Goal: Transaction & Acquisition: Purchase product/service

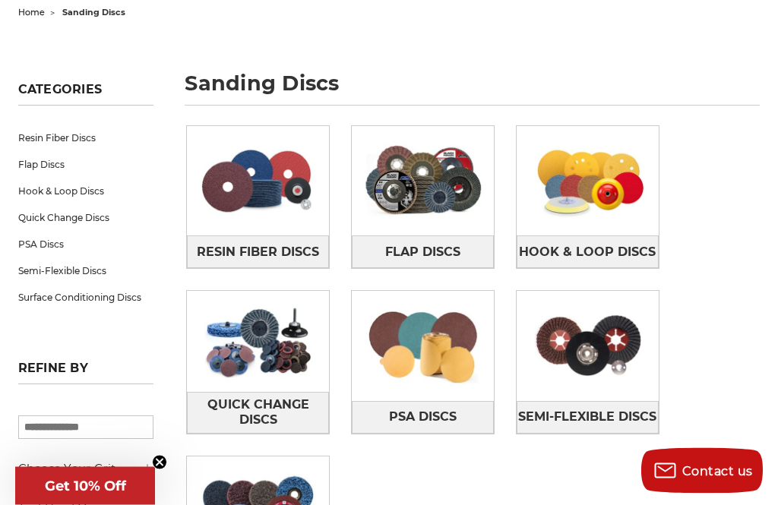
scroll to position [158, 0]
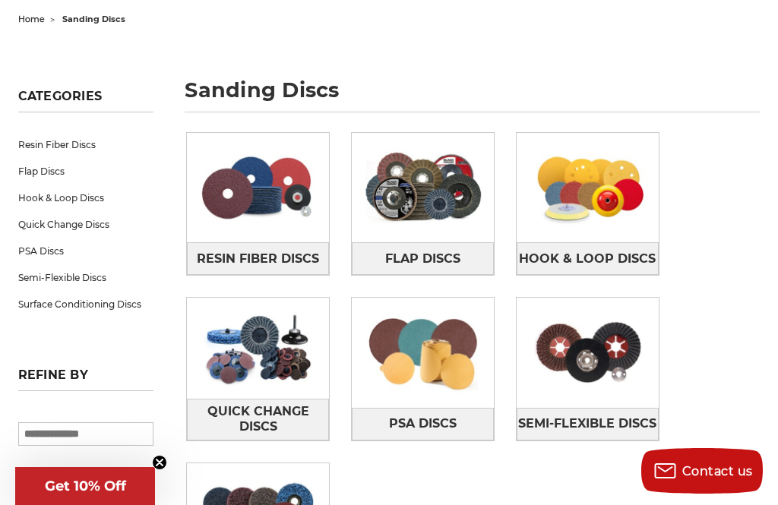
click at [424, 357] on img at bounding box center [423, 352] width 142 height 100
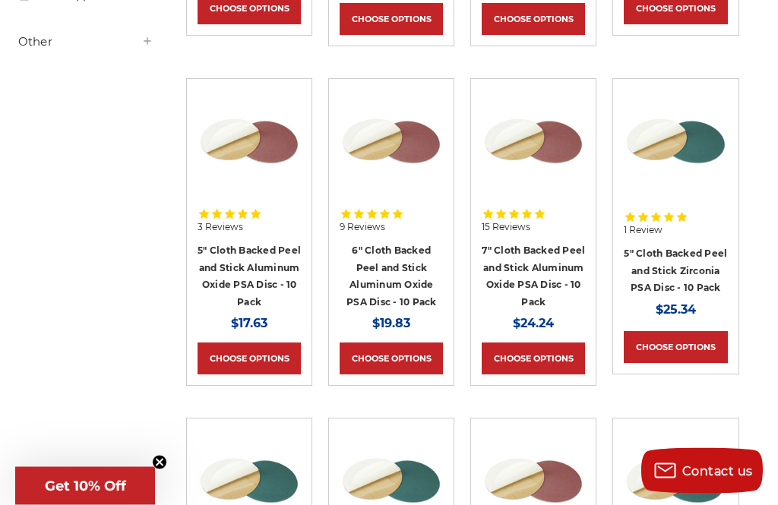
scroll to position [598, 0]
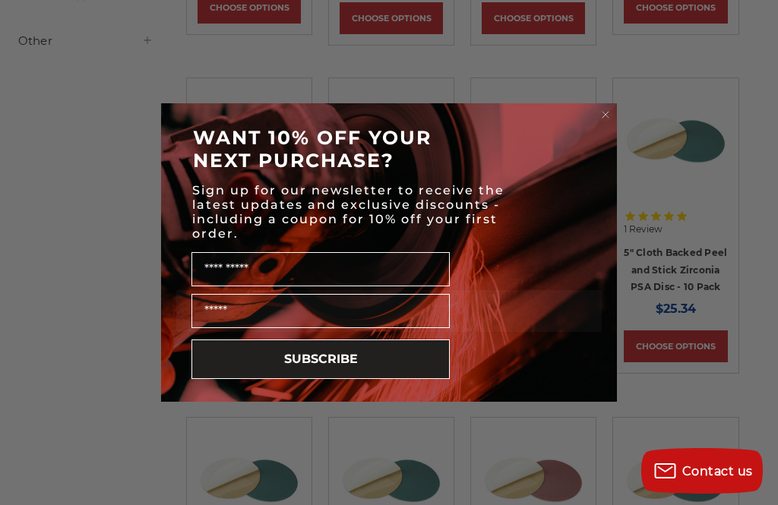
click at [600, 122] on circle "Close dialog" at bounding box center [605, 115] width 14 height 14
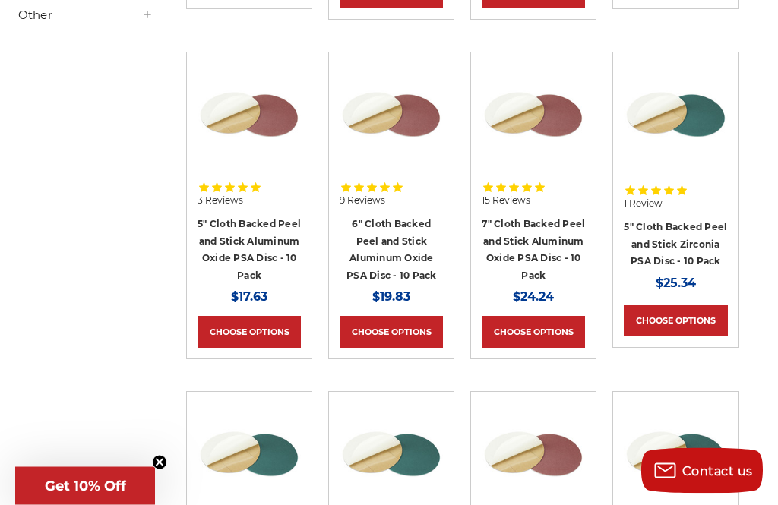
scroll to position [620, 0]
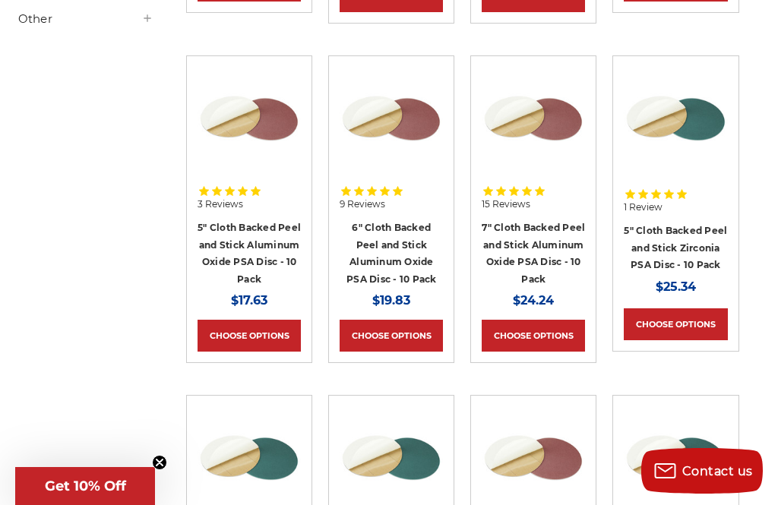
click at [642, 249] on link "5" Cloth Backed Peel and Stick Zirconia PSA Disc - 10 Pack" at bounding box center [674, 248] width 103 height 46
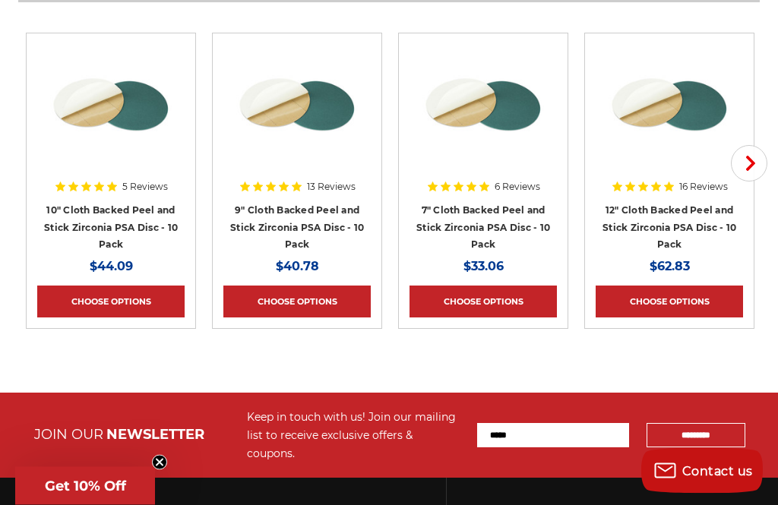
scroll to position [2568, 0]
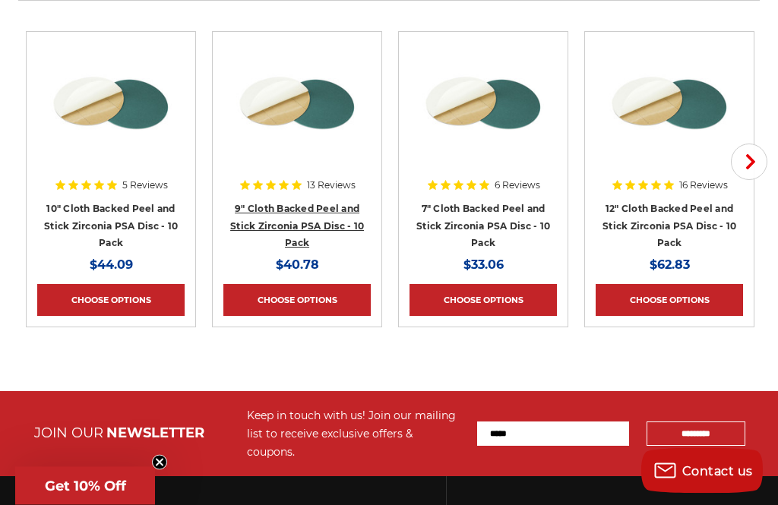
click at [247, 210] on link "9" Cloth Backed Peel and Stick Zirconia PSA Disc - 10 Pack" at bounding box center [297, 226] width 134 height 46
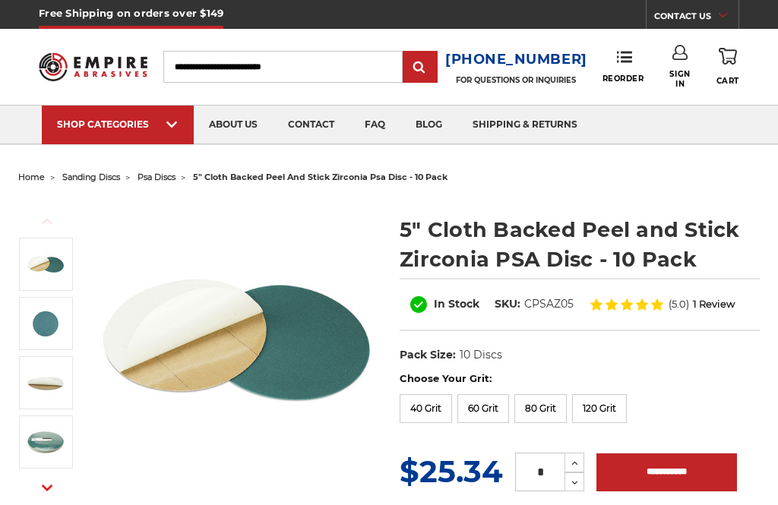
scroll to position [1894, 0]
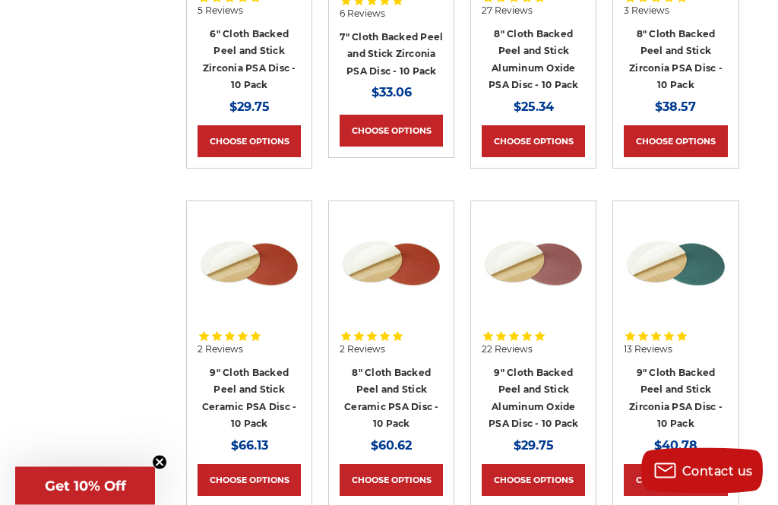
scroll to position [1156, 0]
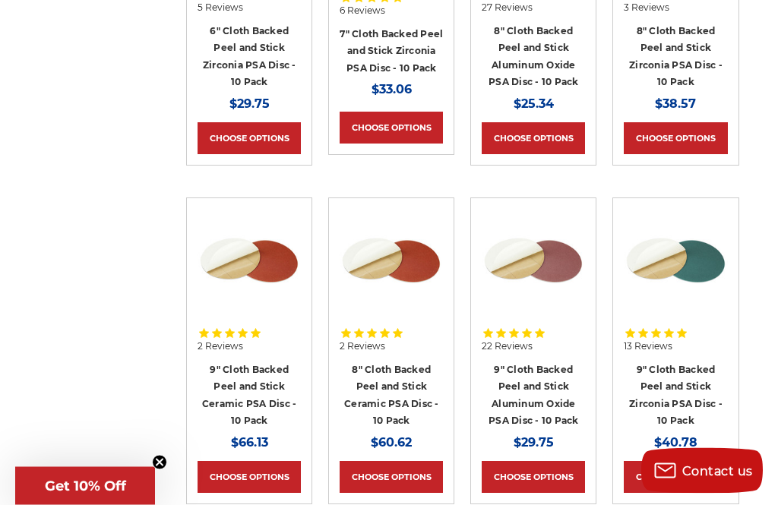
click at [657, 378] on link "9" Cloth Backed Peel and Stick Zirconia PSA Disc - 10 Pack" at bounding box center [675, 395] width 93 height 63
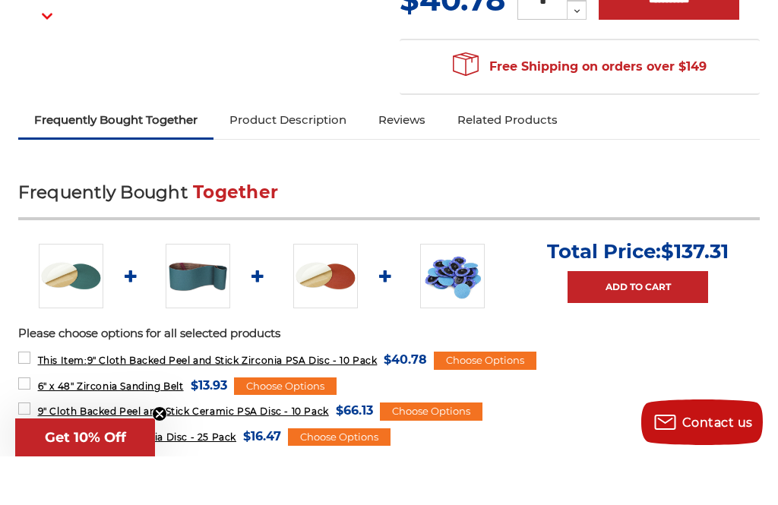
scroll to position [472, 0]
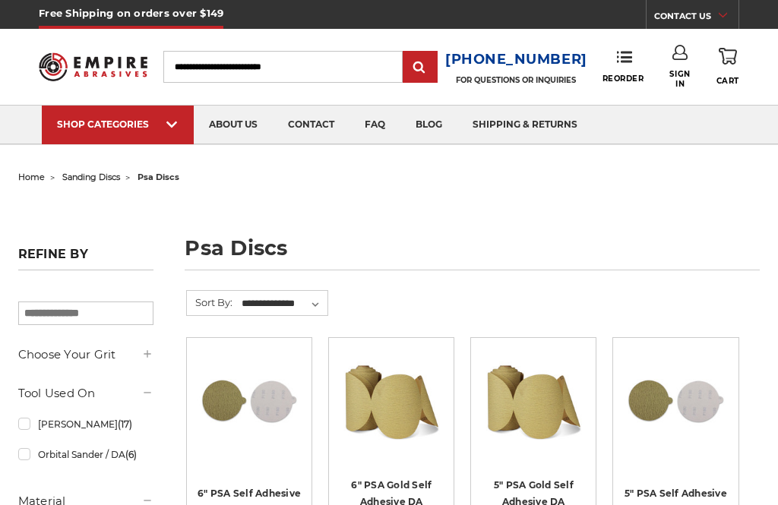
scroll to position [1205, 0]
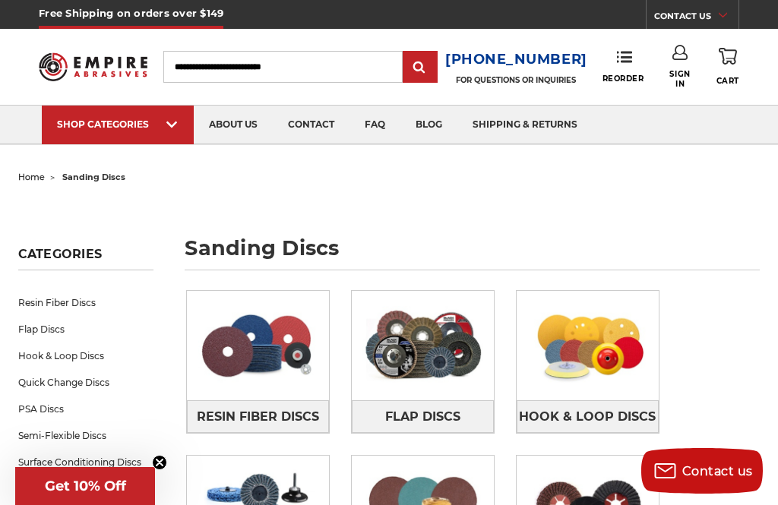
click at [27, 405] on link "PSA Discs" at bounding box center [86, 409] width 136 height 27
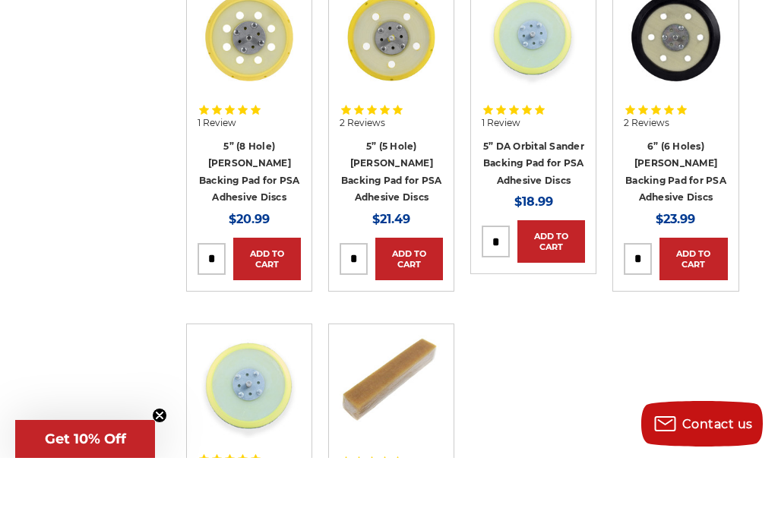
scroll to position [2398, 0]
